Goal: Information Seeking & Learning: Find specific fact

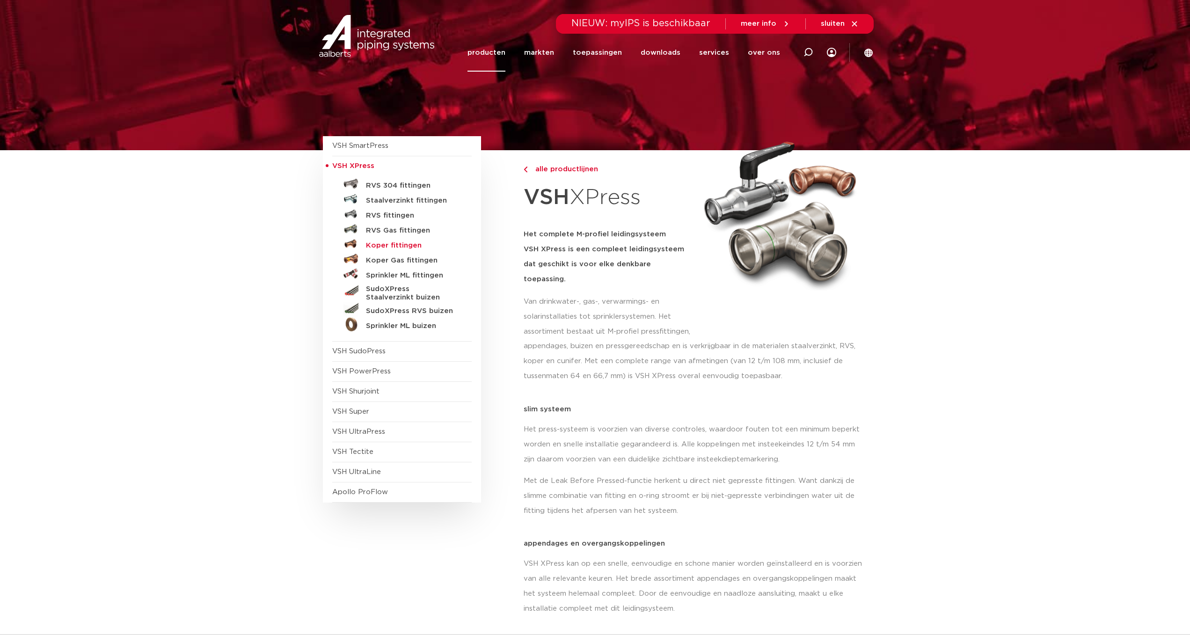
click at [378, 245] on h5 "Koper fittingen" at bounding box center [412, 245] width 93 height 8
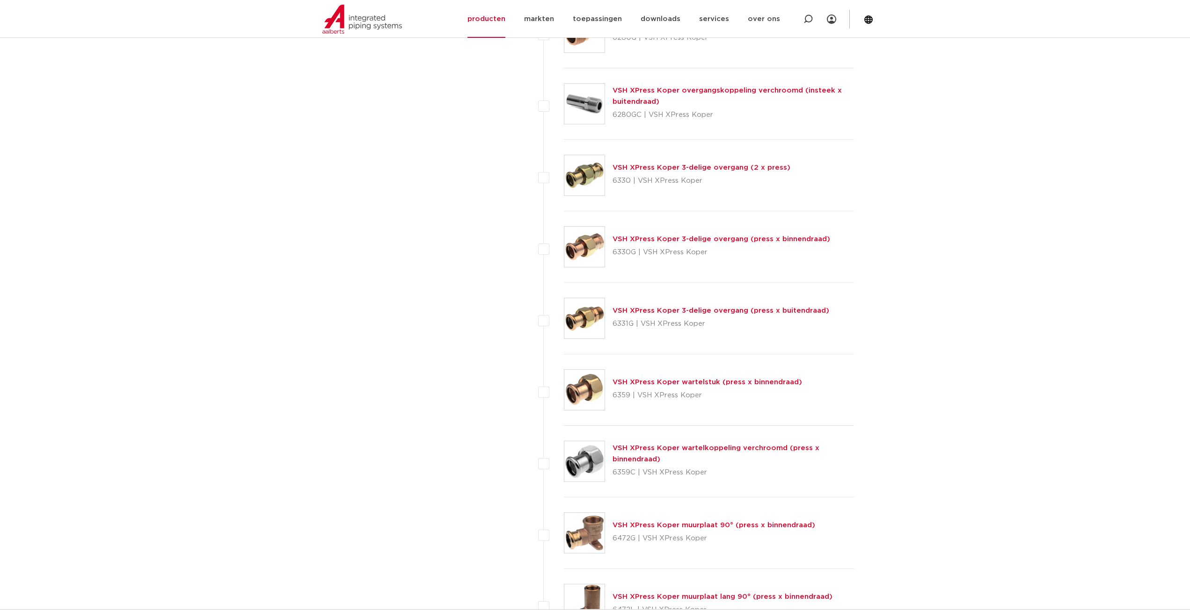
scroll to position [1076, 0]
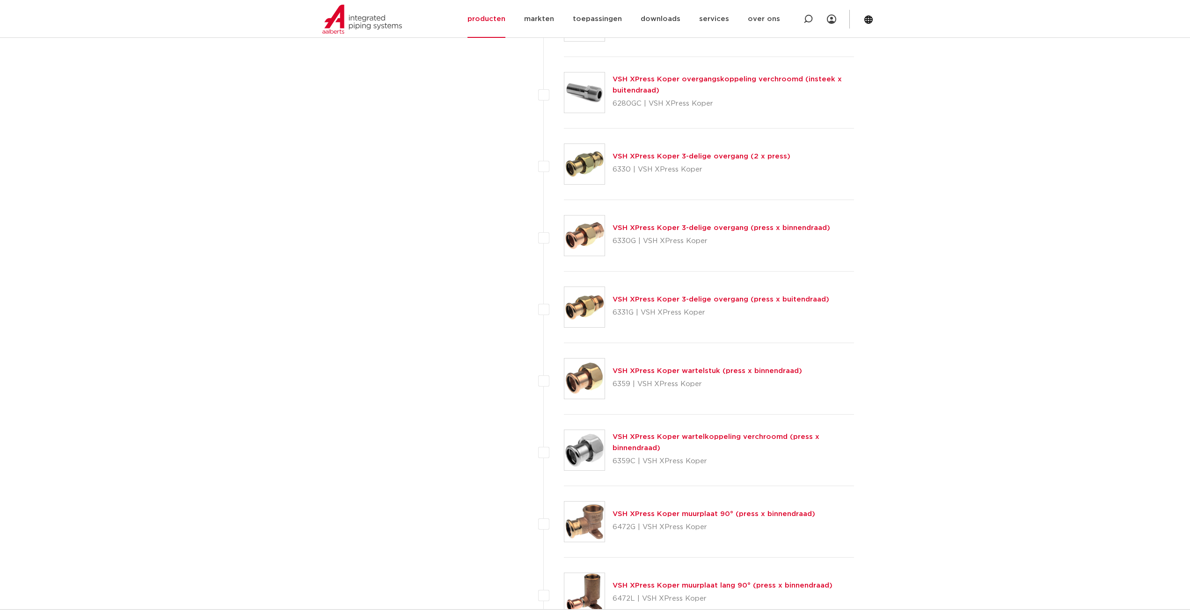
click at [636, 300] on link "VSH XPress Koper 3-delige overgang (press x buitendraad)" at bounding box center [720, 299] width 217 height 7
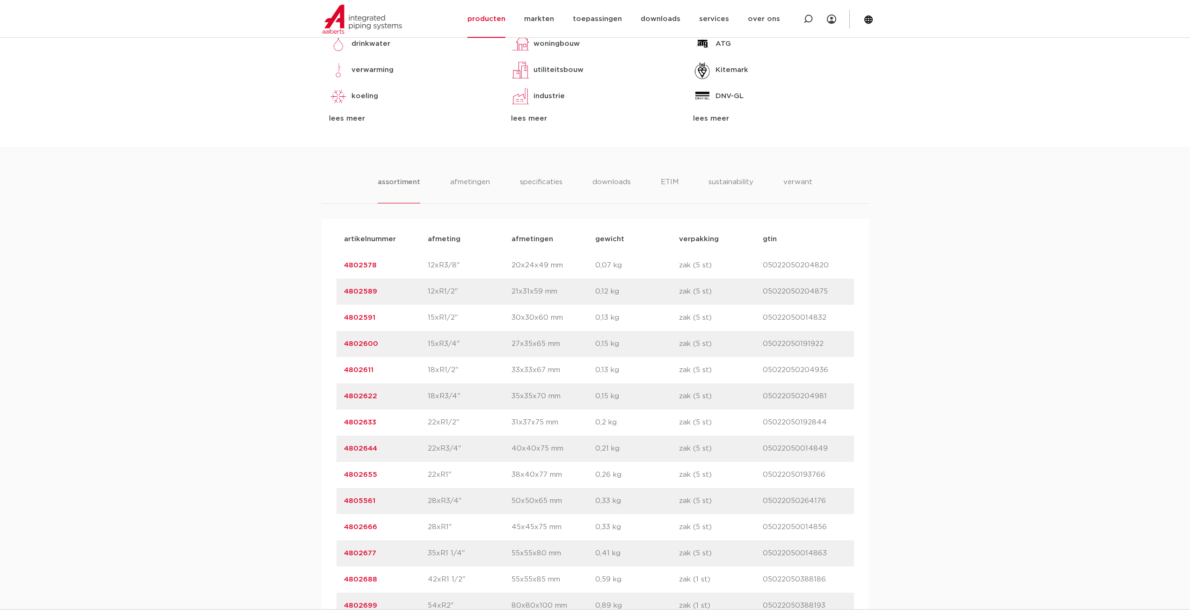
scroll to position [468, 0]
drag, startPoint x: 385, startPoint y: 526, endPoint x: 339, endPoint y: 530, distance: 46.0
click at [339, 530] on div "artikelnummer 4802666 afmeting 28xR1" [GEOGRAPHIC_DATA] 45x45x75 mm gewicht 0,3…" at bounding box center [594, 527] width 517 height 26
copy link "4802666"
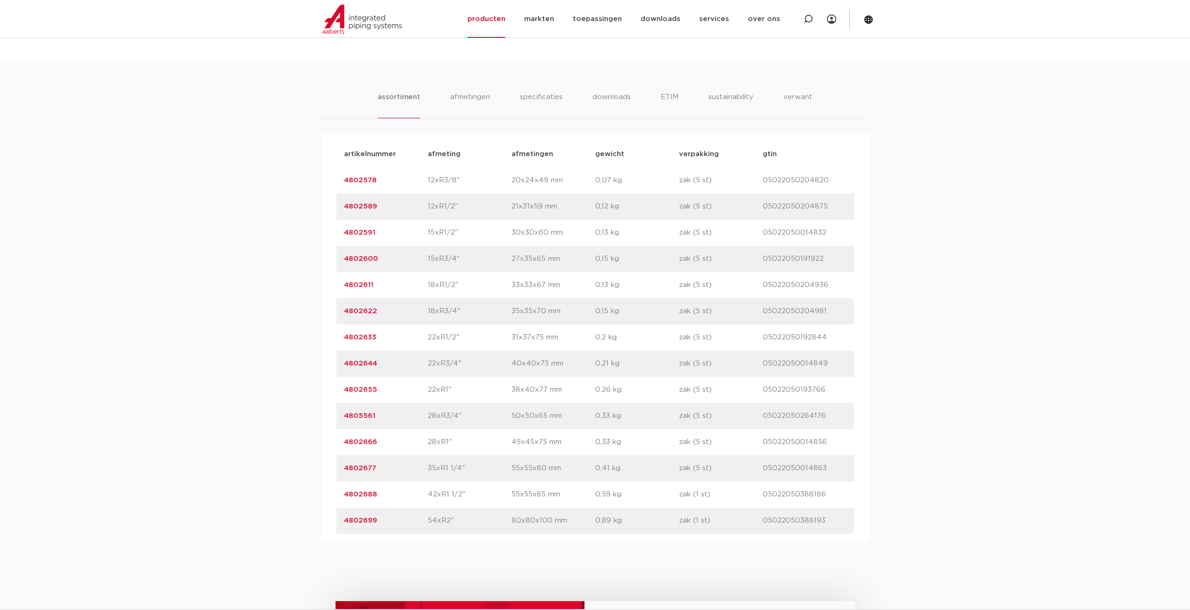
scroll to position [327, 0]
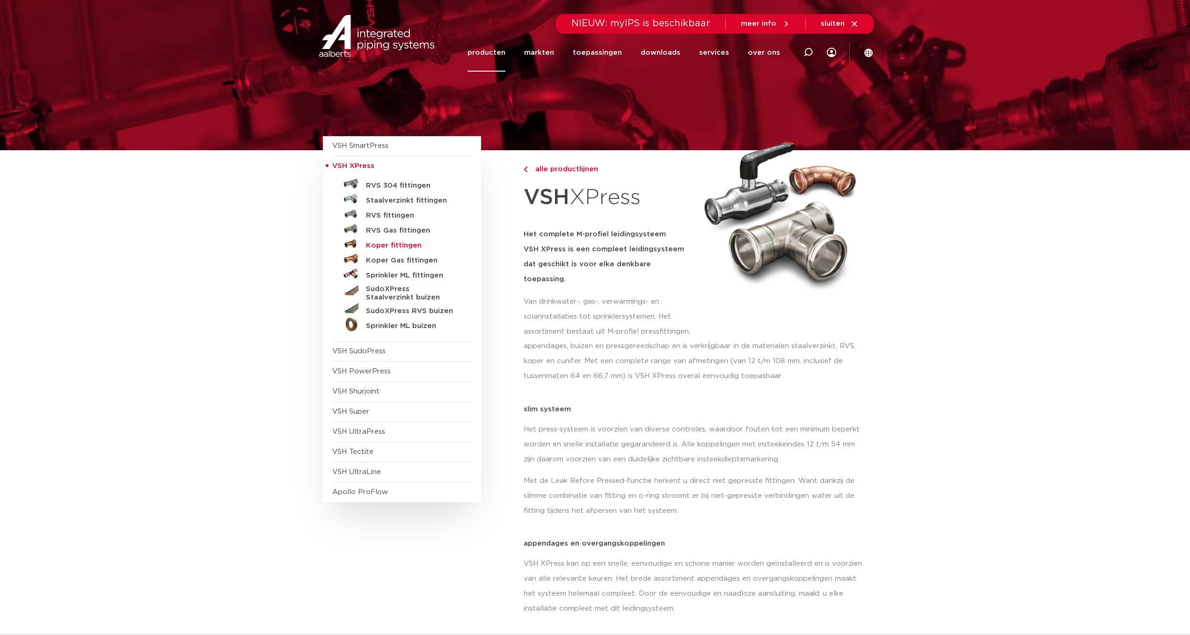
click at [370, 247] on h5 "Koper fittingen" at bounding box center [412, 245] width 93 height 8
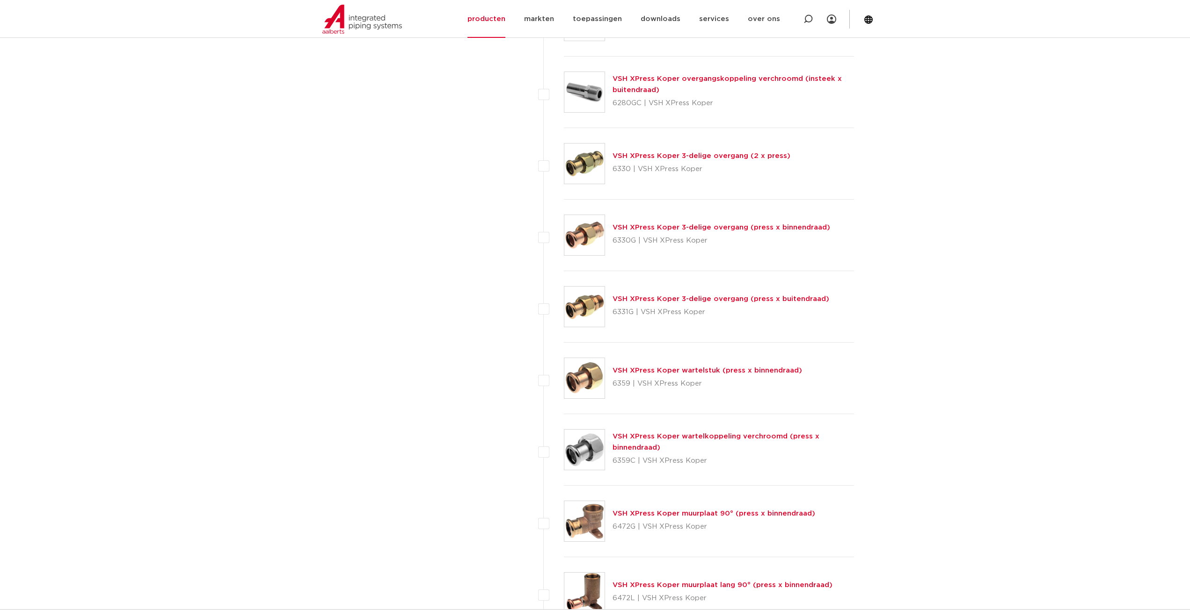
scroll to position [1076, 0]
click at [624, 226] on link "VSH XPress Koper 3-delige overgang (press x binnendraad)" at bounding box center [721, 228] width 218 height 7
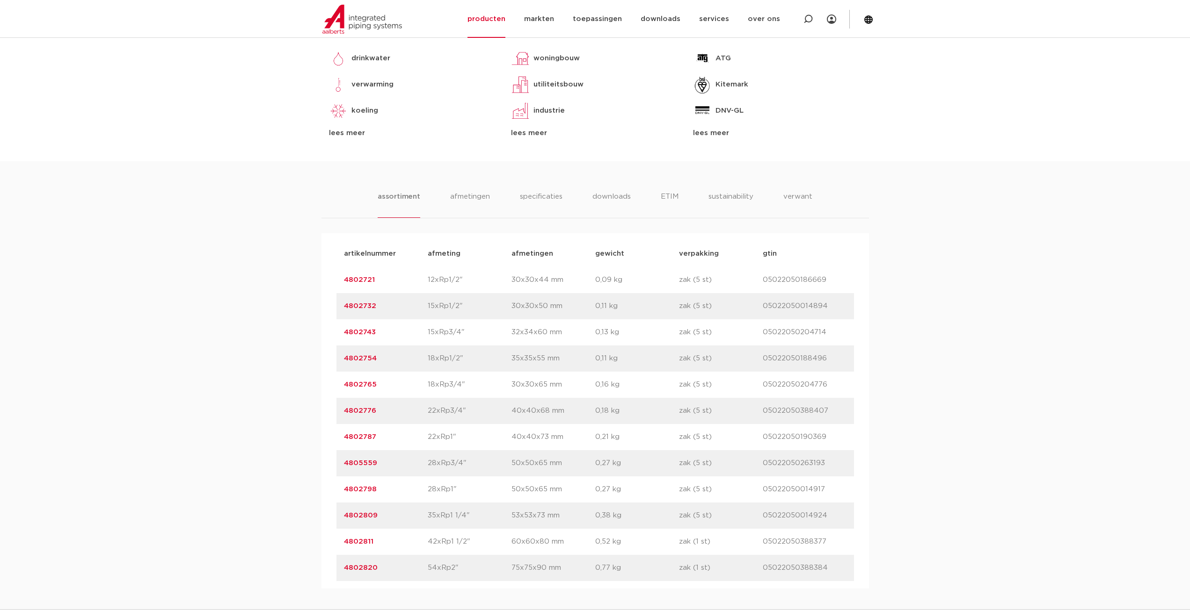
scroll to position [468, 0]
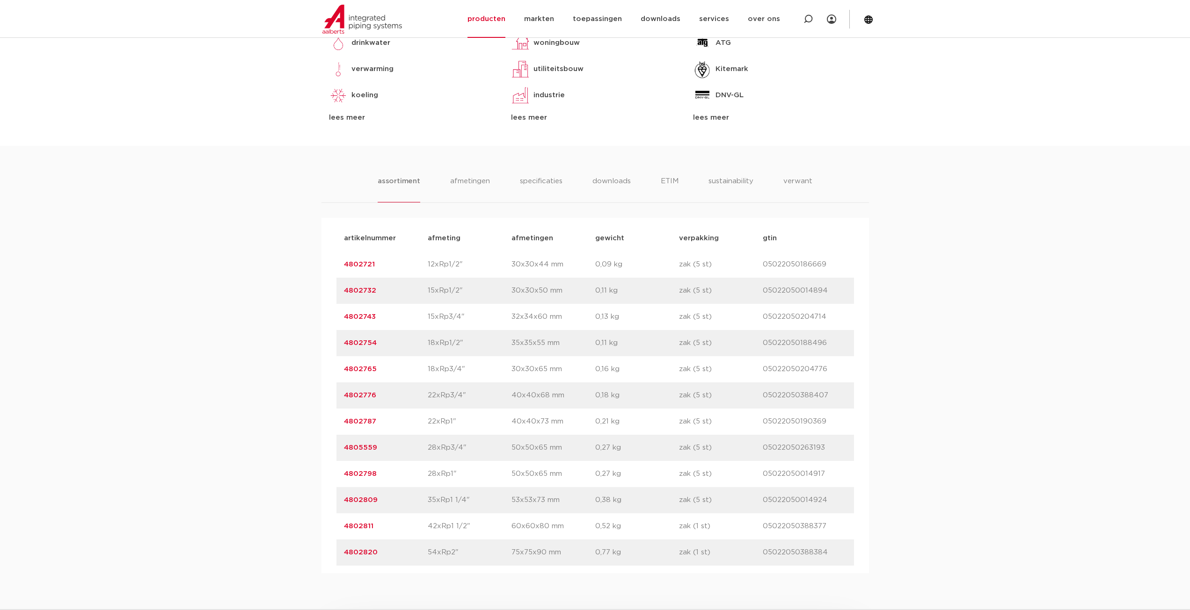
drag, startPoint x: 392, startPoint y: 470, endPoint x: 334, endPoint y: 475, distance: 58.3
click at [334, 475] on div "artikelnummer afmeting afmetingen gewicht verpakking gtin artikelnummer 4802721…" at bounding box center [594, 396] width 547 height 356
copy link "4802798"
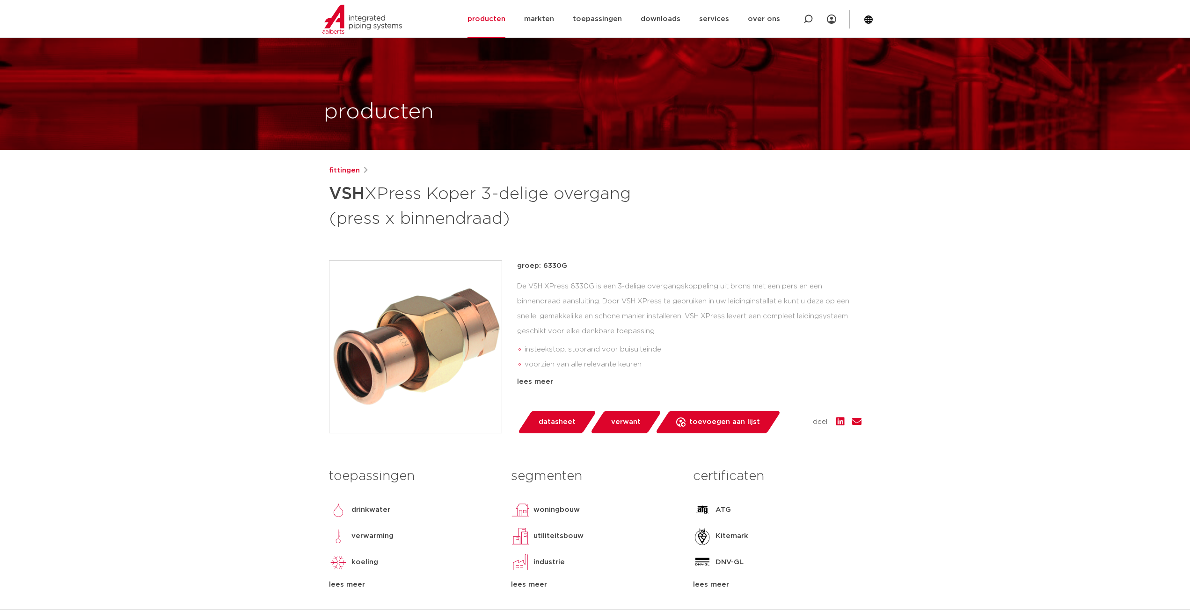
scroll to position [0, 0]
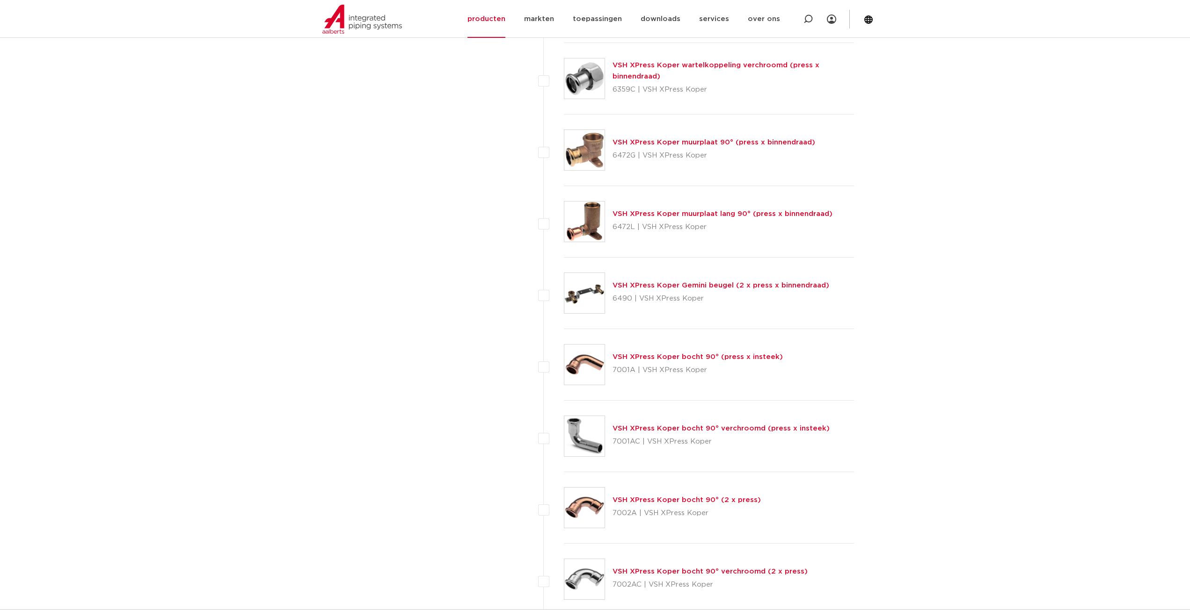
scroll to position [1450, 0]
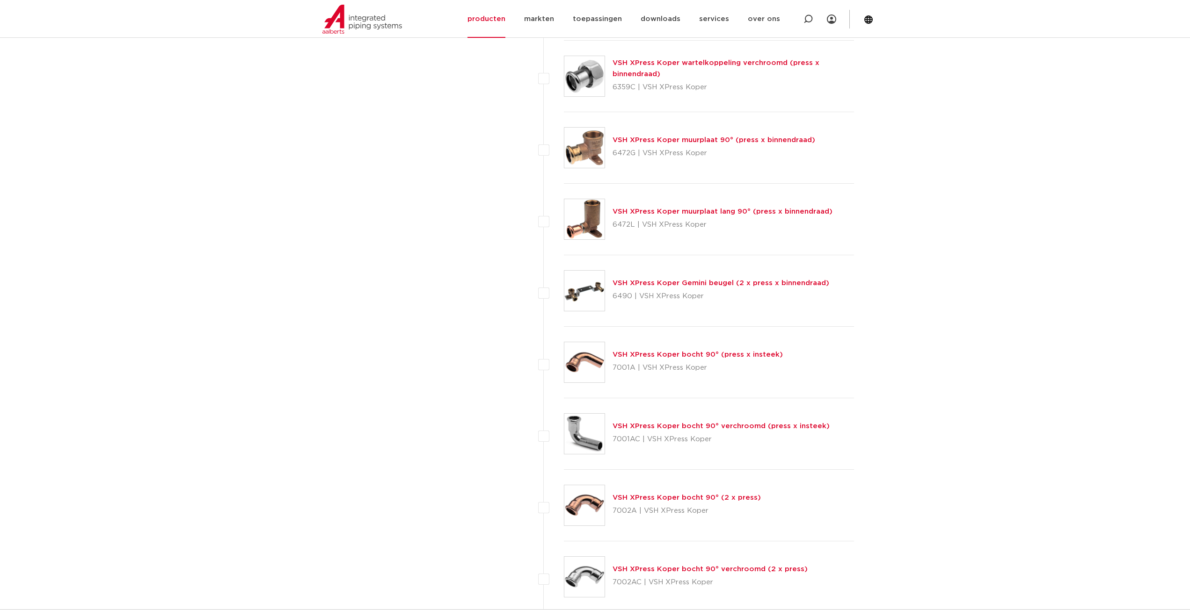
click at [632, 356] on link "VSH XPress Koper bocht 90° (press x insteek)" at bounding box center [697, 354] width 170 height 7
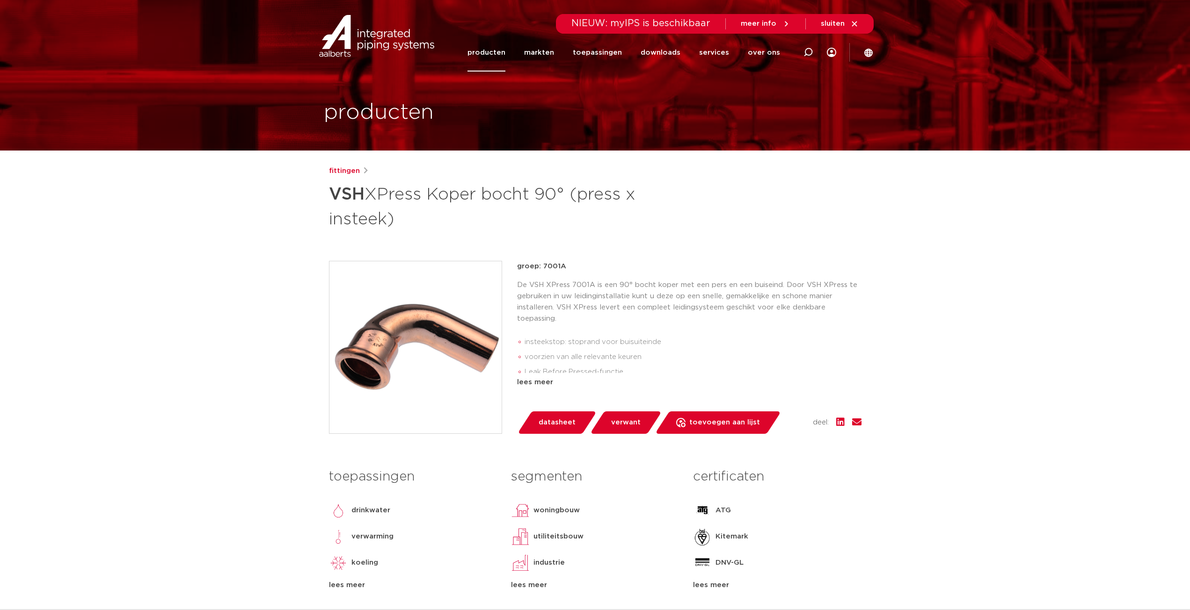
click at [545, 177] on div "fittingen VSH XPress Koper bocht 90° (press x insteek)" at bounding box center [595, 198] width 532 height 65
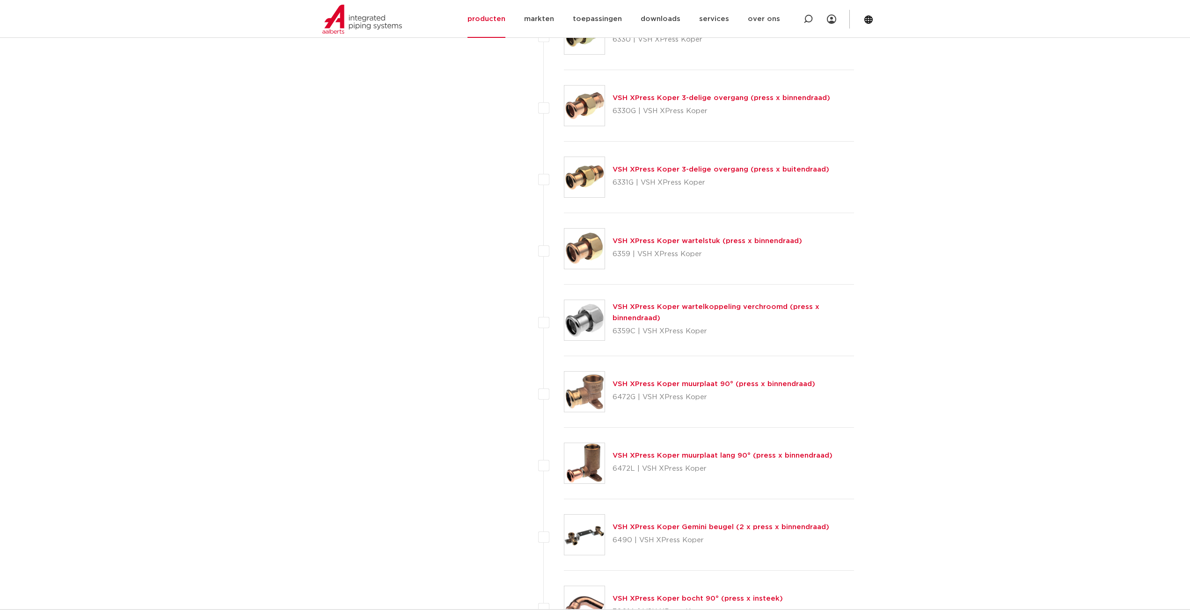
scroll to position [1169, 0]
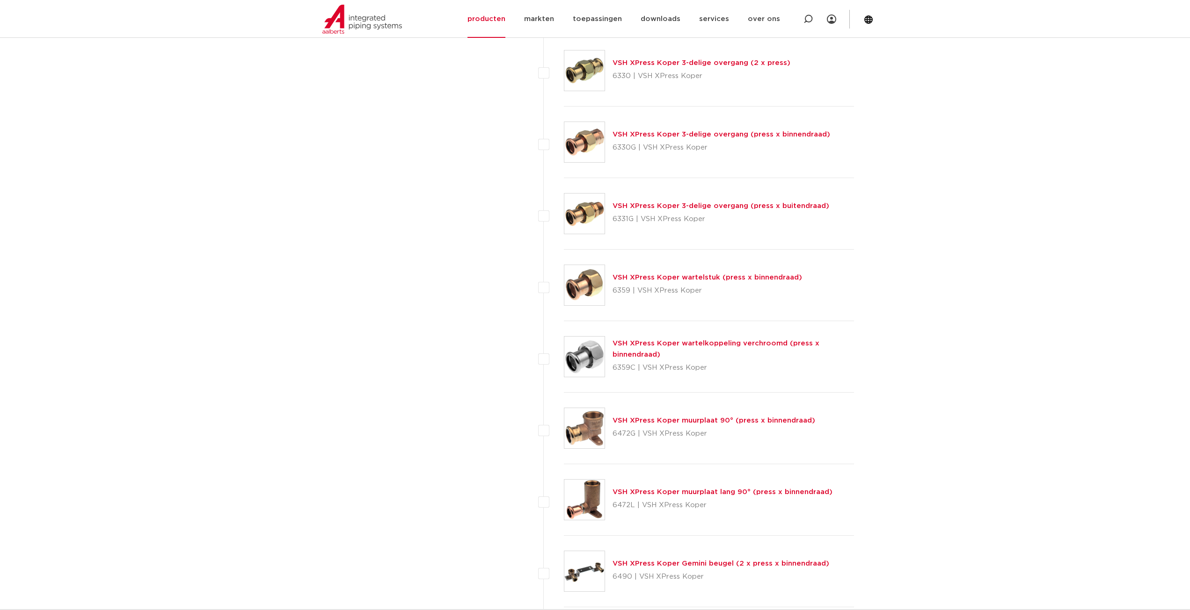
click at [618, 203] on link "VSH XPress Koper 3-delige overgang (press x buitendraad)" at bounding box center [720, 206] width 217 height 7
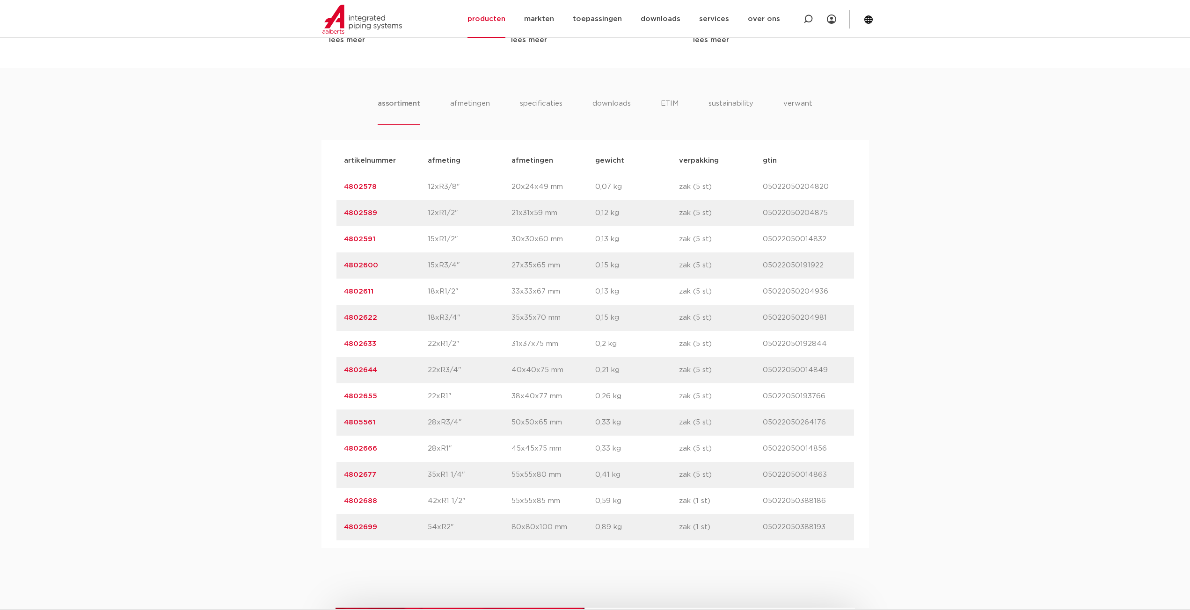
scroll to position [561, 0]
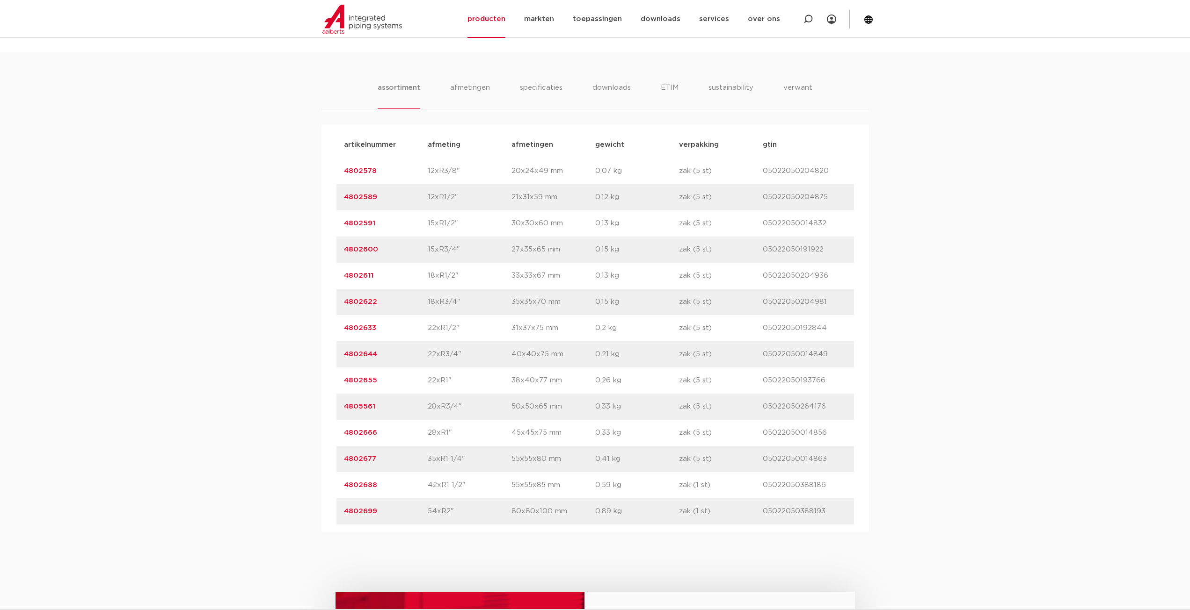
drag, startPoint x: 391, startPoint y: 433, endPoint x: 343, endPoint y: 439, distance: 48.2
click at [343, 439] on div "artikelnummer 4802666 afmeting 28xR1" [GEOGRAPHIC_DATA] 45x45x75 mm gewicht 0,3…" at bounding box center [594, 433] width 517 height 26
copy link "4802666"
